Goal: Task Accomplishment & Management: Use online tool/utility

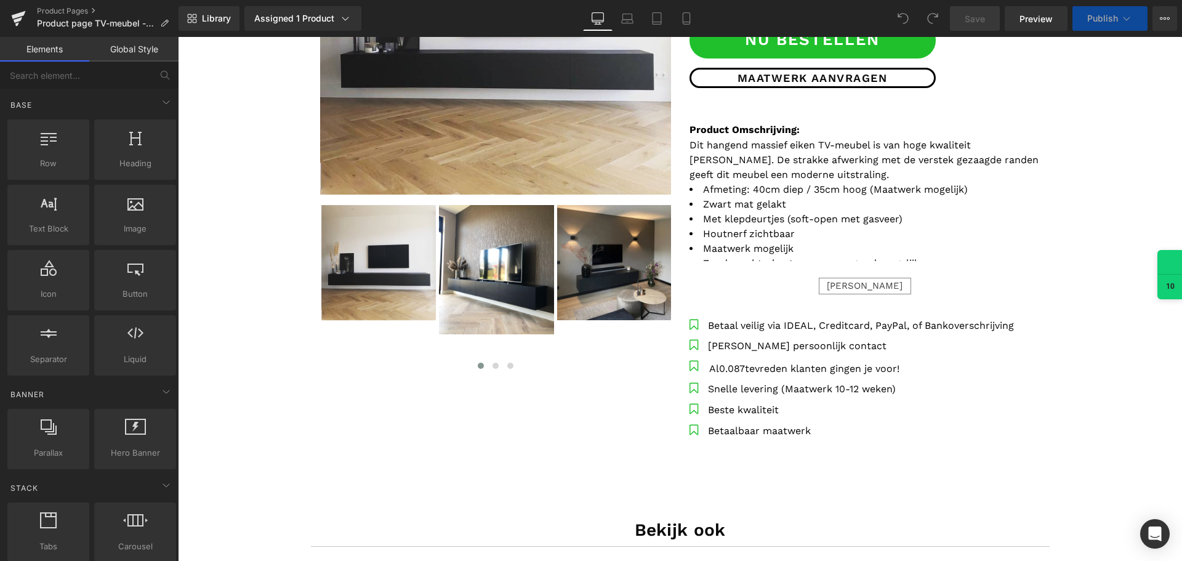
scroll to position [492, 0]
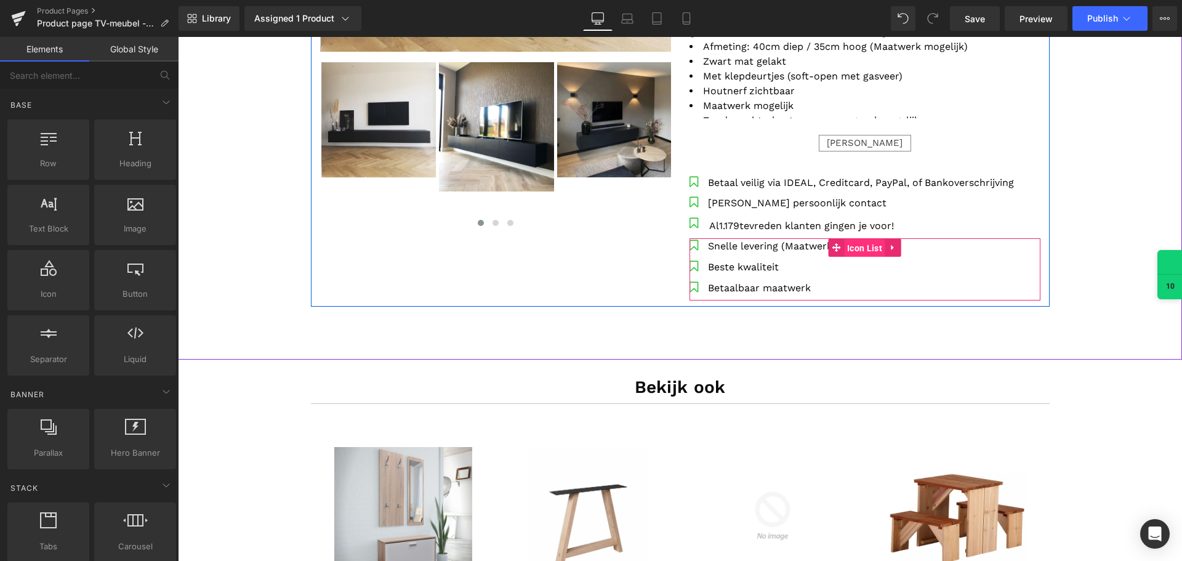
click at [844, 248] on span "Icon List" at bounding box center [864, 248] width 41 height 18
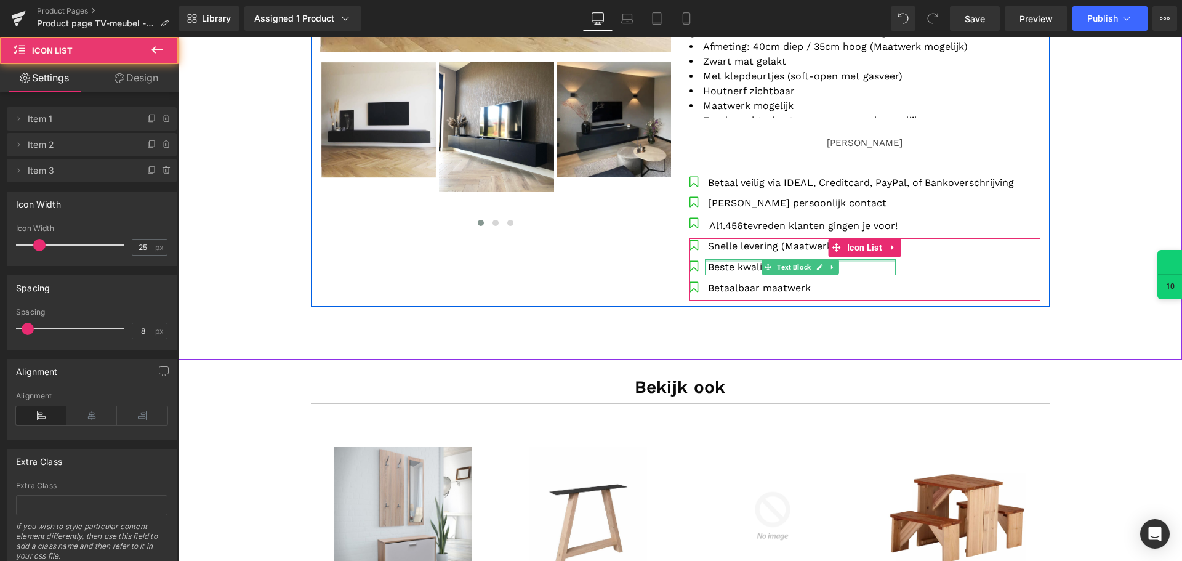
click at [809, 258] on ul "Icon Snelle levering (Maatwerk 10-12 weken) Text Block Icon" at bounding box center [792, 269] width 206 height 62
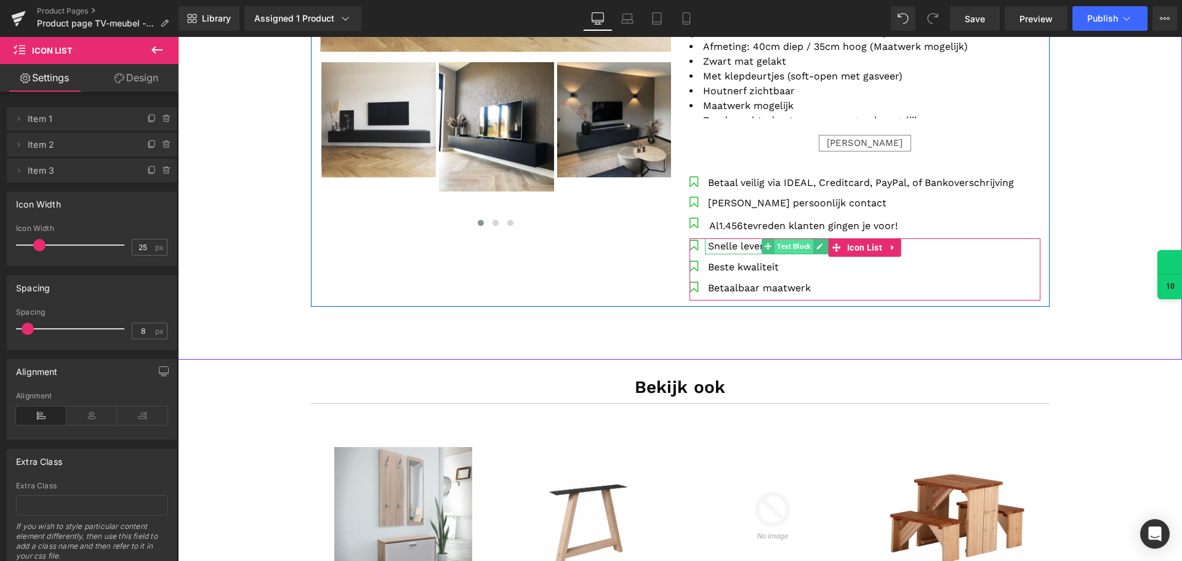
click at [808, 247] on ul "Text Block" at bounding box center [800, 246] width 78 height 15
click at [933, 247] on div "Icon Snelle levering (Maatwerk 10-12 weken) Text Block" at bounding box center [864, 269] width 351 height 62
click at [852, 248] on span "Icon List" at bounding box center [864, 247] width 41 height 18
click at [792, 246] on span "Text Block" at bounding box center [793, 246] width 39 height 15
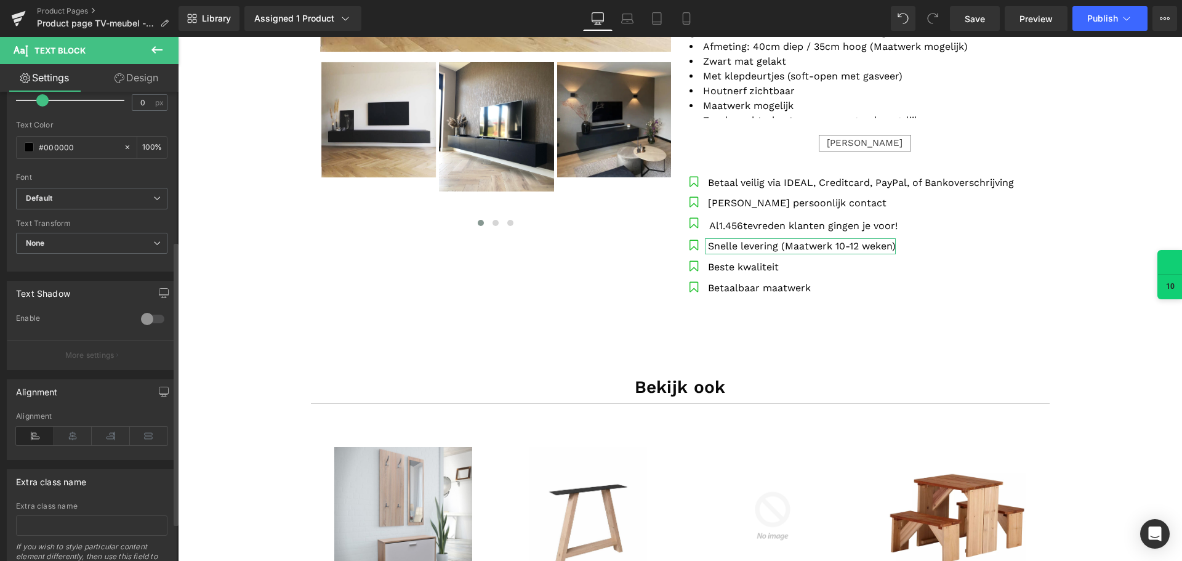
scroll to position [310, 0]
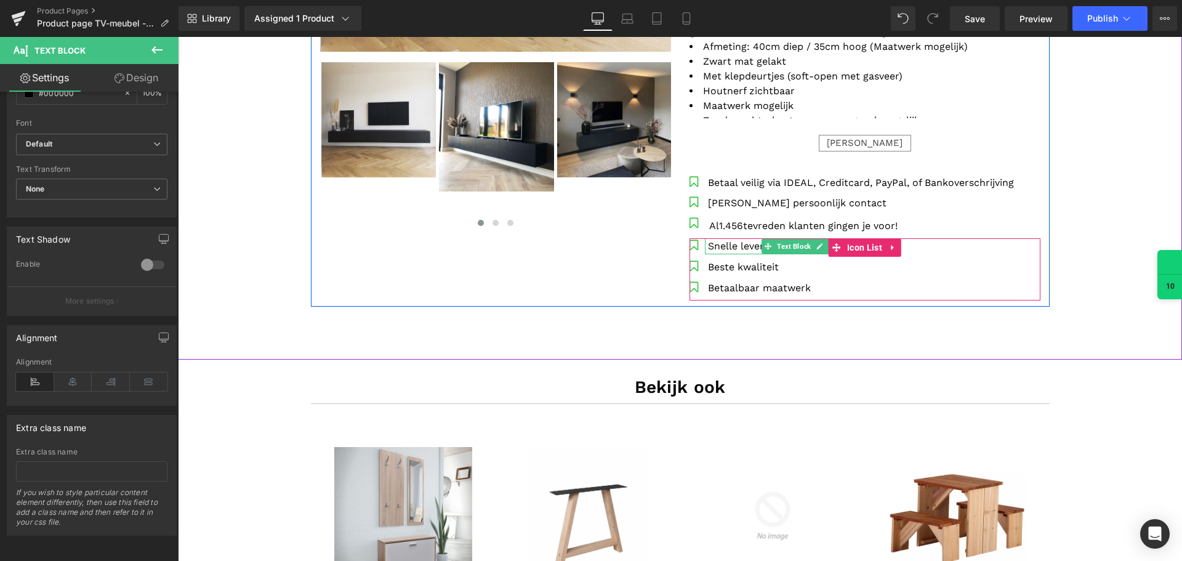
click at [789, 244] on span "Text Block" at bounding box center [793, 246] width 39 height 15
click at [817, 248] on icon at bounding box center [820, 246] width 6 height 6
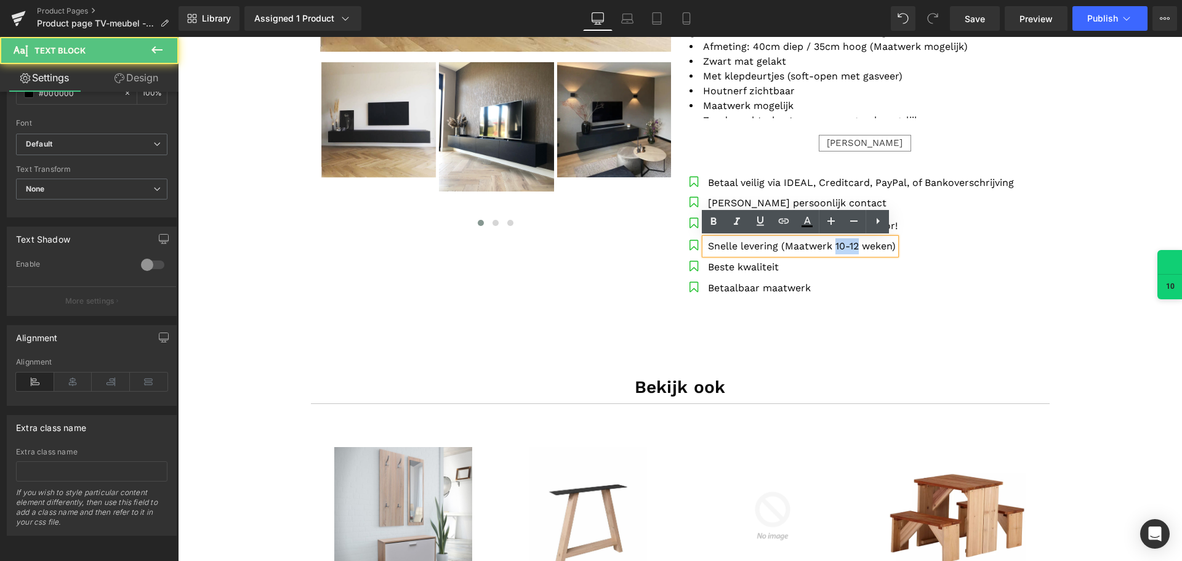
drag, startPoint x: 852, startPoint y: 244, endPoint x: 830, endPoint y: 246, distance: 22.2
click at [830, 246] on span "Snelle levering (Maatwerk 10-12 weken)" at bounding box center [802, 246] width 188 height 12
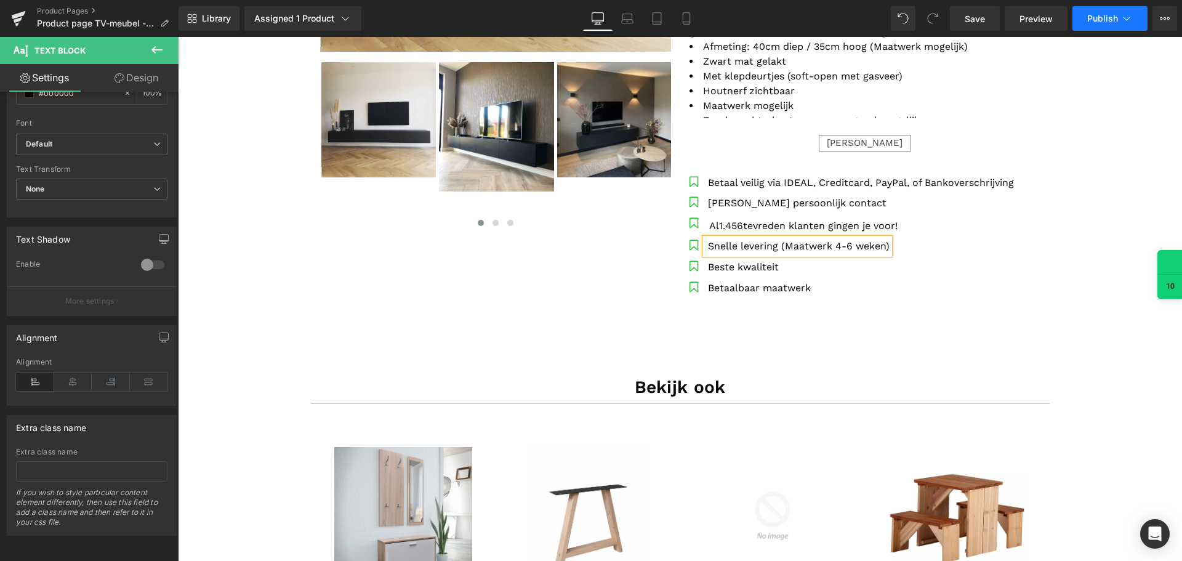
click at [1100, 14] on span "Publish" at bounding box center [1102, 19] width 31 height 10
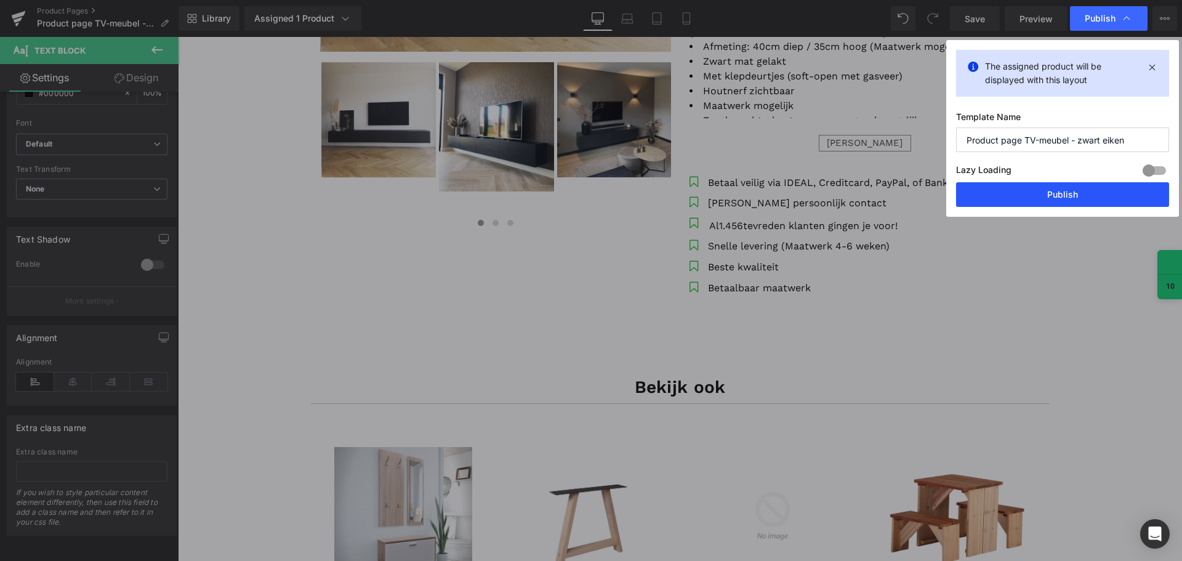
click at [1051, 193] on button "Publish" at bounding box center [1062, 194] width 213 height 25
